Goal: Navigation & Orientation: Find specific page/section

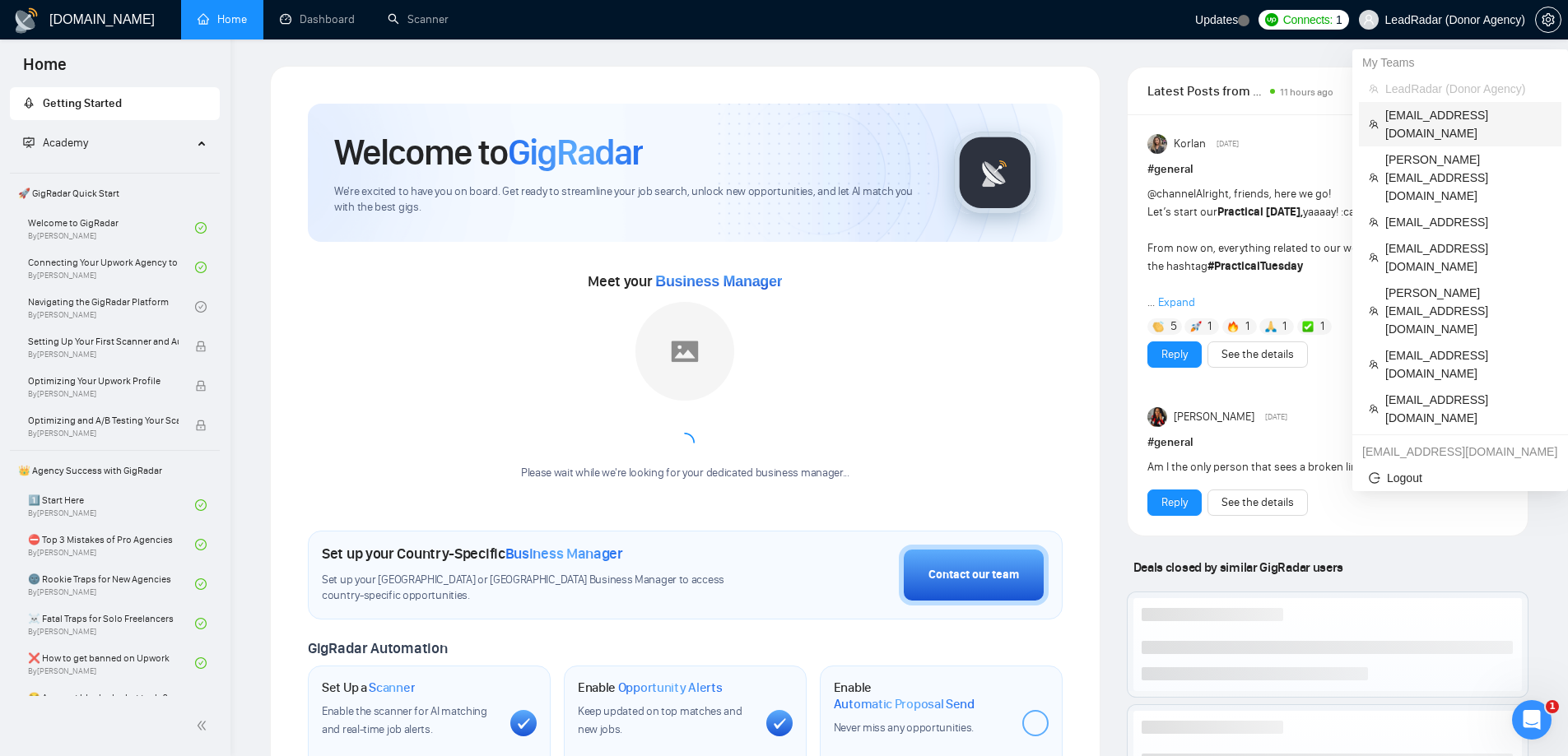
click at [1441, 113] on span "[EMAIL_ADDRESS][DOMAIN_NAME]" at bounding box center [1468, 124] width 166 height 37
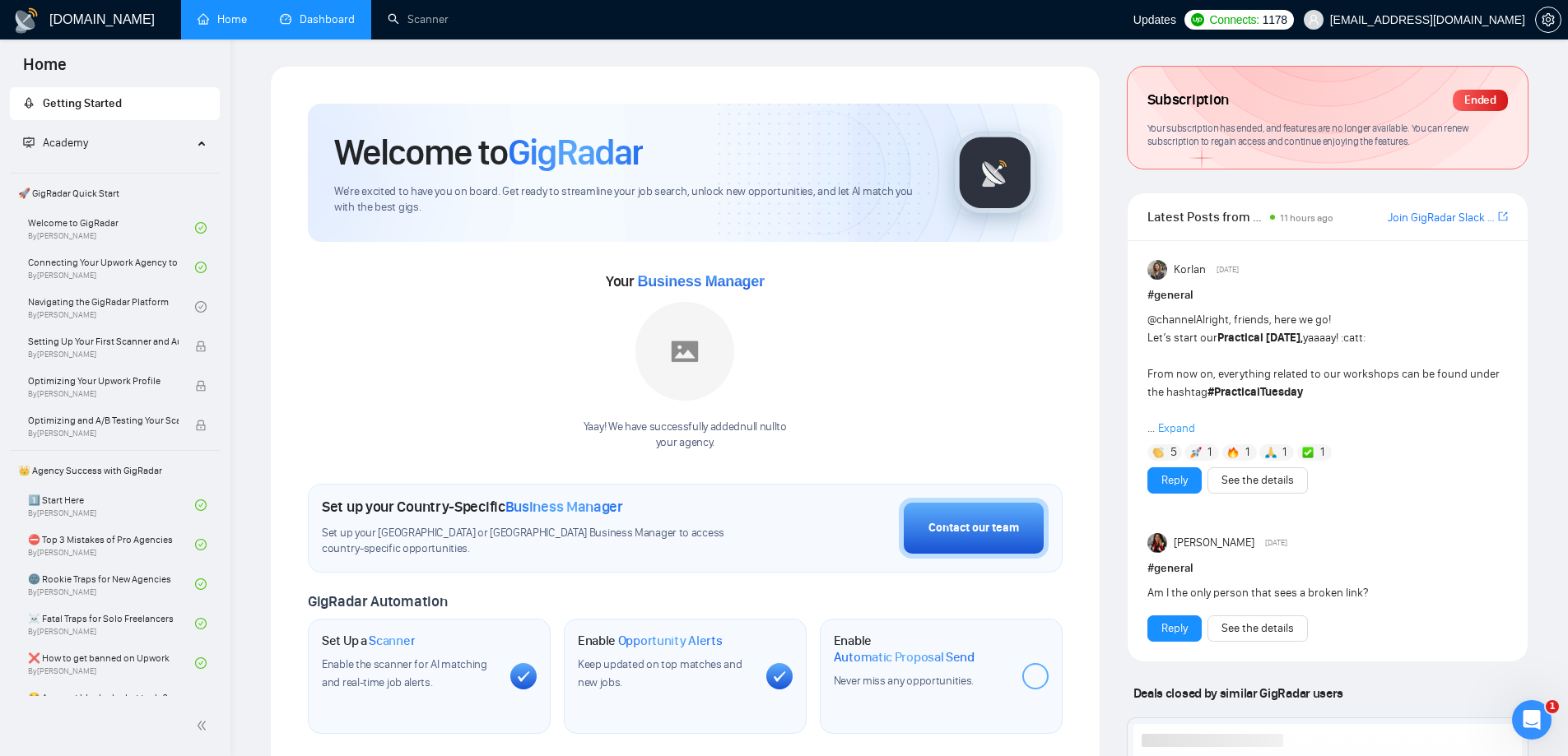
click at [321, 25] on link "Dashboard" at bounding box center [318, 19] width 75 height 14
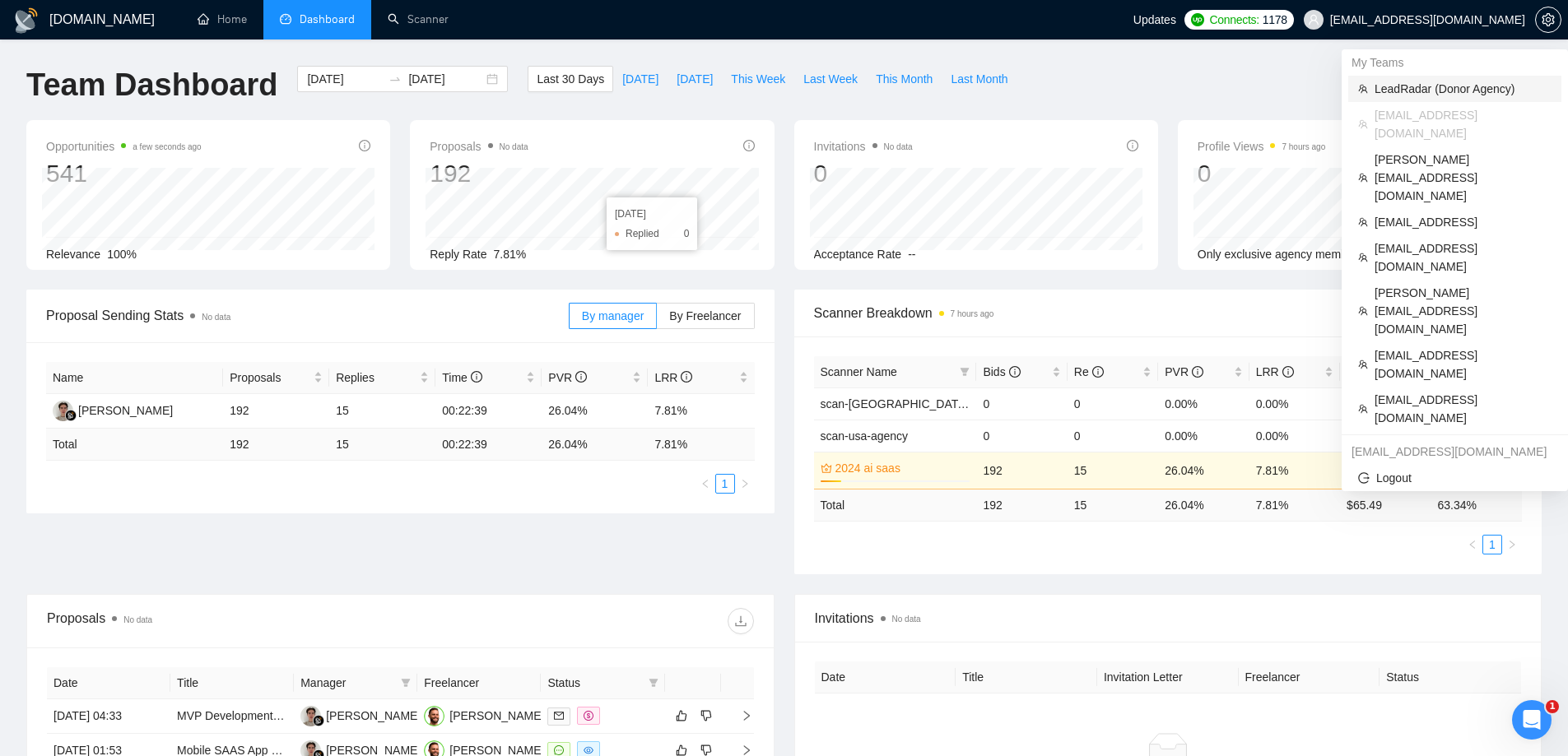
click at [1411, 91] on span "LeadRadar (Donor Agency)" at bounding box center [1463, 88] width 177 height 18
